Goal: Information Seeking & Learning: Understand process/instructions

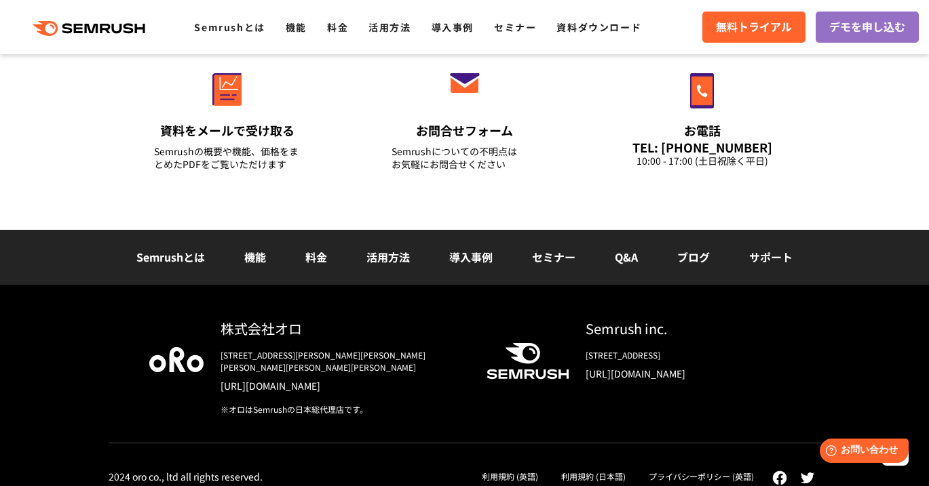
click at [511, 471] on link "利用規約 (英語)" at bounding box center [510, 477] width 56 height 12
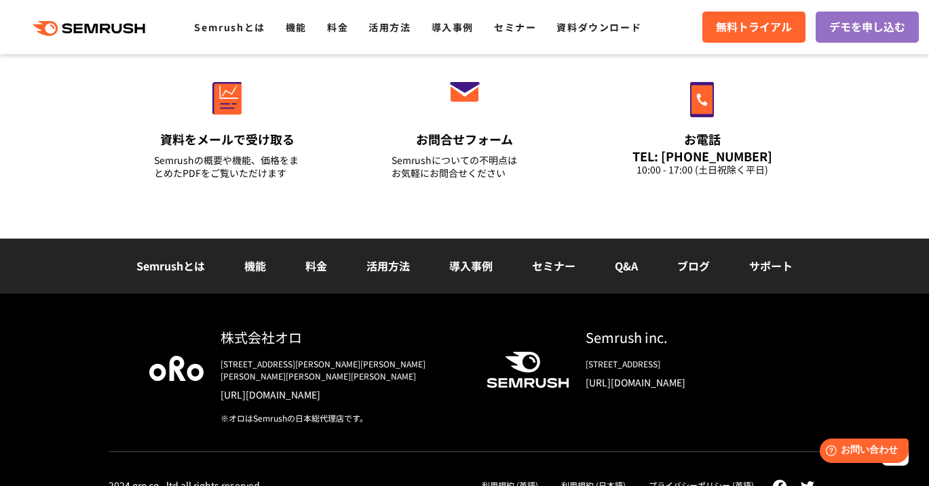
scroll to position [4878, 0]
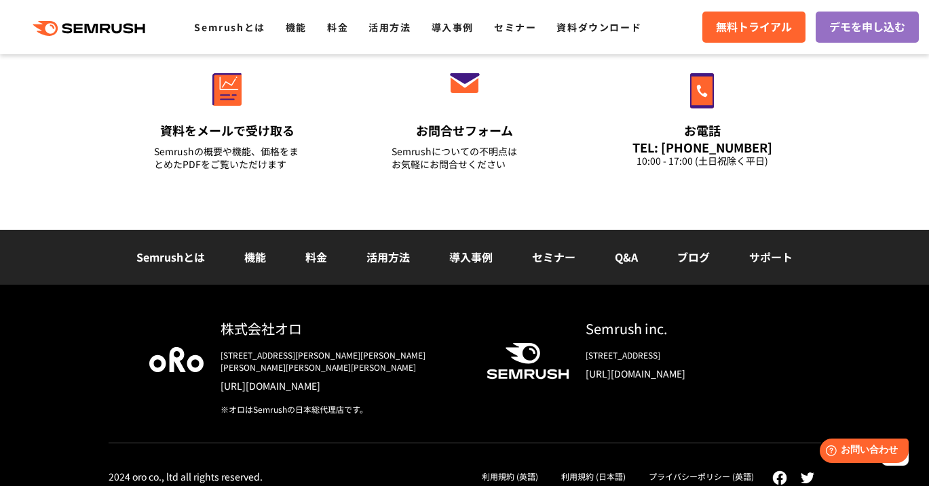
click at [573, 470] on div "利用規約 (日本語)" at bounding box center [592, 476] width 87 height 18
click at [577, 471] on link "利用規約 (日本語)" at bounding box center [593, 477] width 64 height 12
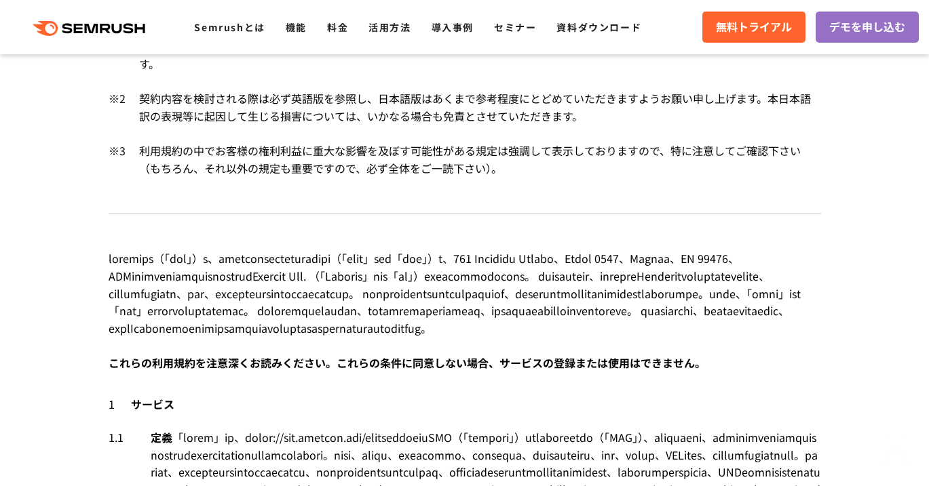
scroll to position [4498, 0]
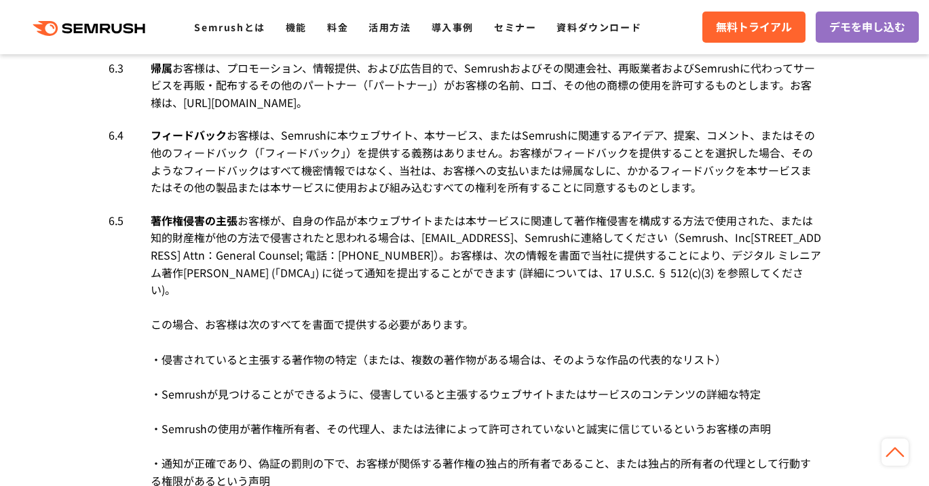
drag, startPoint x: 644, startPoint y: 244, endPoint x: 278, endPoint y: 260, distance: 366.0
copy div "https://www.semrush.com/company/legal/refund-policy/"
